Goal: Information Seeking & Learning: Learn about a topic

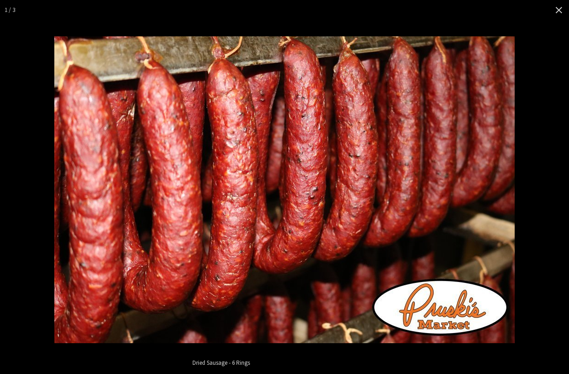
click at [564, 13] on button "Close" at bounding box center [559, 10] width 20 height 20
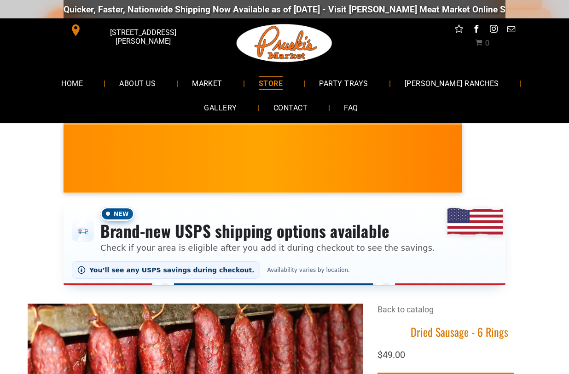
click at [119, 84] on span "ABOUT US" at bounding box center [137, 82] width 36 height 13
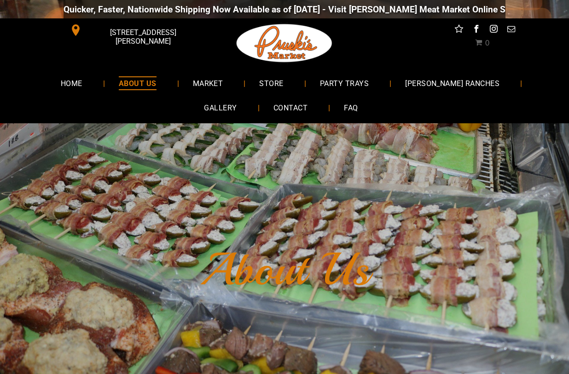
click at [344, 109] on span "FAQ" at bounding box center [351, 107] width 14 height 13
